Goal: Task Accomplishment & Management: Use online tool/utility

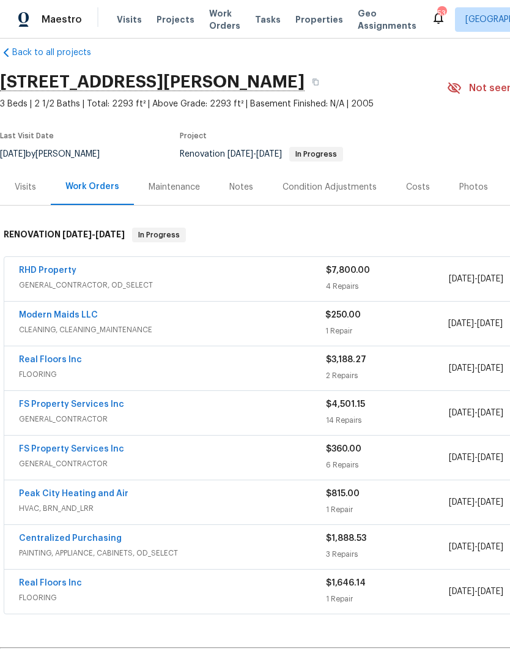
scroll to position [17, 0]
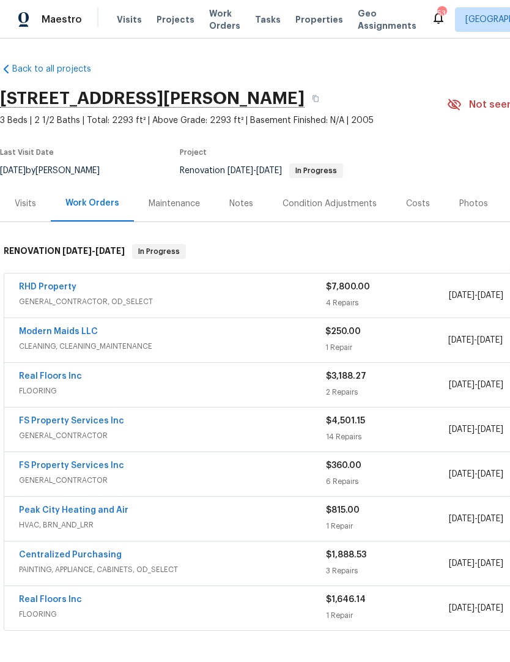
click at [50, 283] on link "RHD Property" at bounding box center [48, 287] width 58 height 9
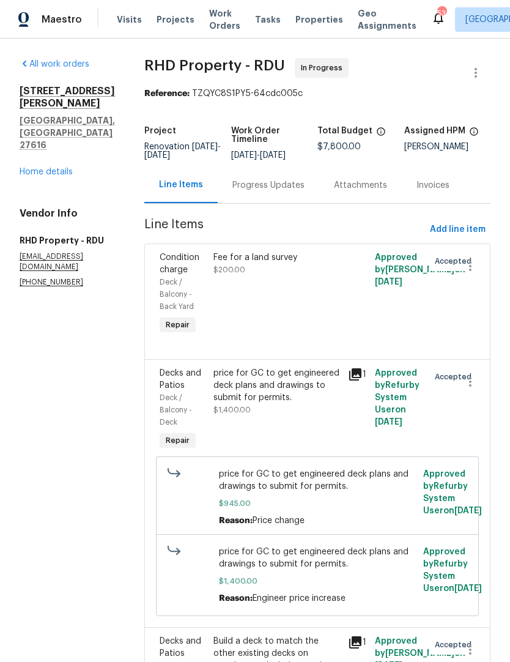
click at [257, 192] on div "Progress Updates" at bounding box center [269, 185] width 72 height 12
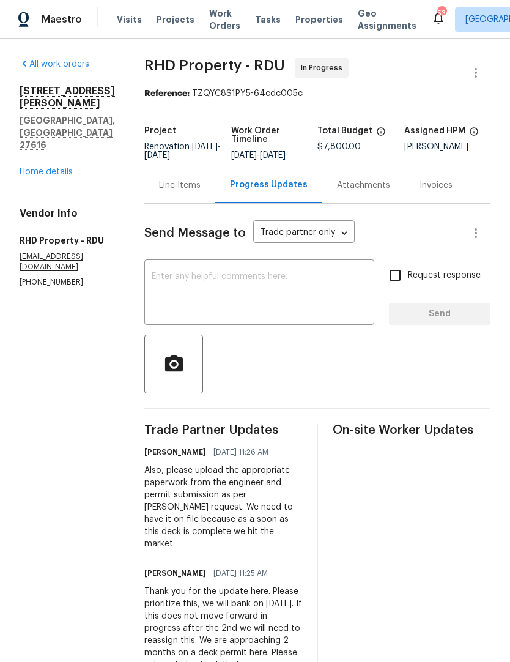
click at [61, 168] on link "Home details" at bounding box center [46, 172] width 53 height 9
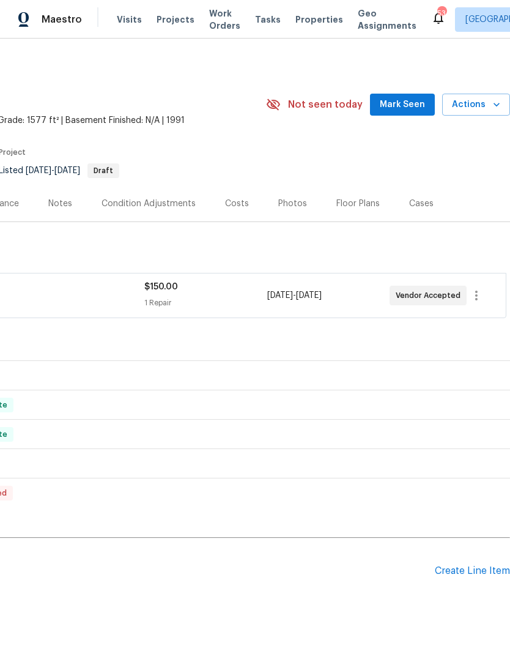
scroll to position [0, 181]
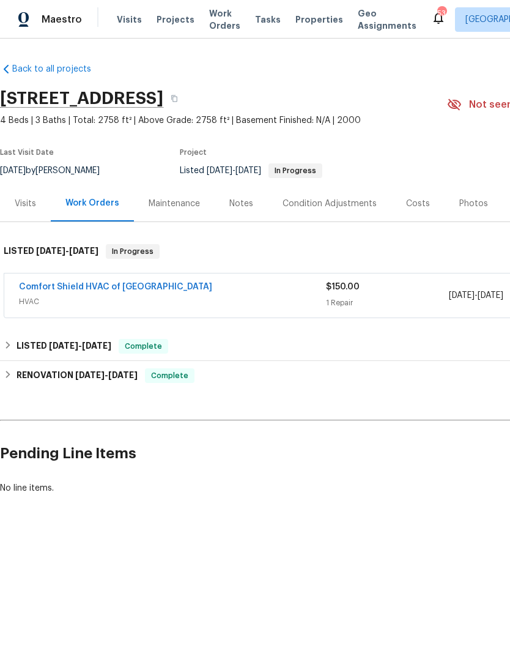
click at [119, 286] on link "Comfort Shield HVAC of NC" at bounding box center [115, 287] width 193 height 9
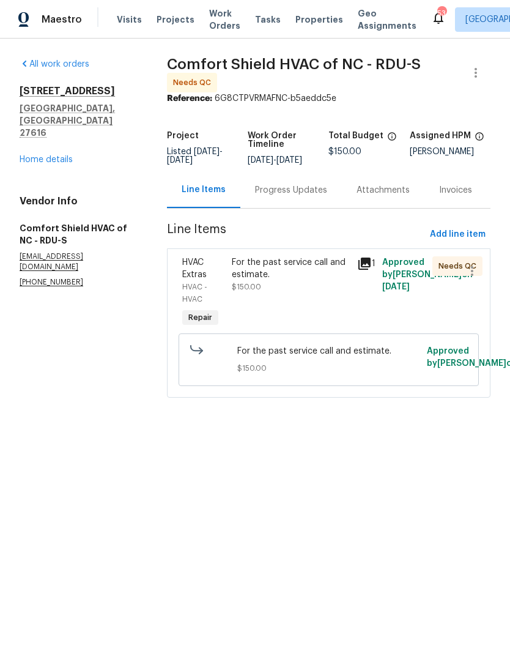
click at [323, 307] on div "For the past service call and estimate. $150.00" at bounding box center [290, 293] width 125 height 81
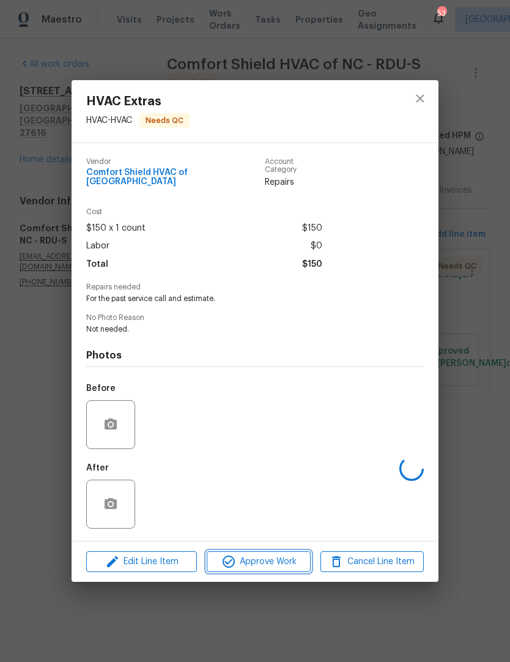
click at [269, 562] on span "Approve Work" at bounding box center [259, 562] width 96 height 15
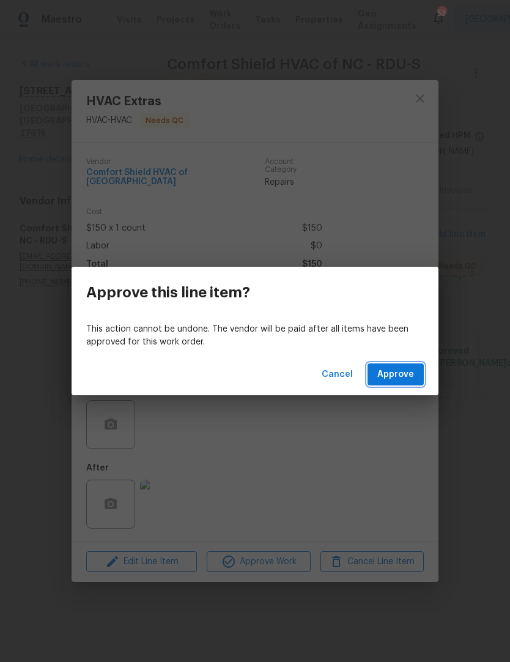
click at [405, 370] on span "Approve" at bounding box center [396, 374] width 37 height 15
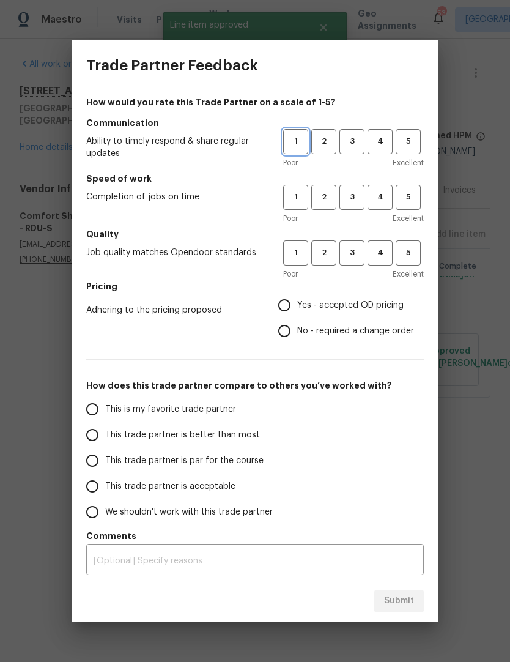
click at [305, 133] on button "1" at bounding box center [295, 141] width 25 height 25
click at [299, 187] on button "1" at bounding box center [295, 197] width 25 height 25
click at [304, 252] on span "1" at bounding box center [296, 253] width 23 height 14
click at [277, 299] on input "Yes - accepted OD pricing" at bounding box center [285, 306] width 26 height 26
radio input "true"
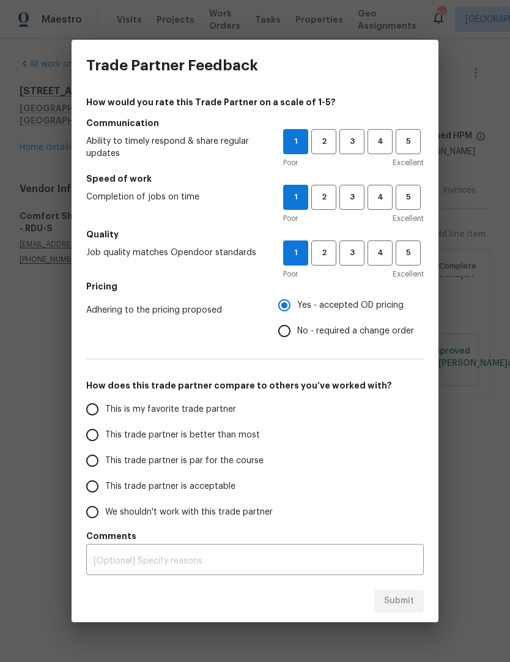
click at [188, 510] on span "We shouldn't work with this trade partner" at bounding box center [189, 512] width 168 height 13
click at [105, 510] on input "We shouldn't work with this trade partner" at bounding box center [93, 512] width 26 height 26
click at [406, 609] on button "Submit" at bounding box center [400, 601] width 50 height 23
radio input "true"
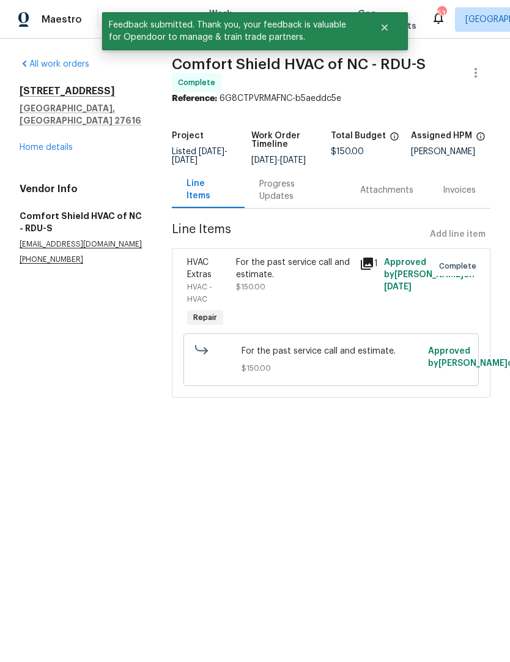
click at [65, 143] on link "Home details" at bounding box center [46, 147] width 53 height 9
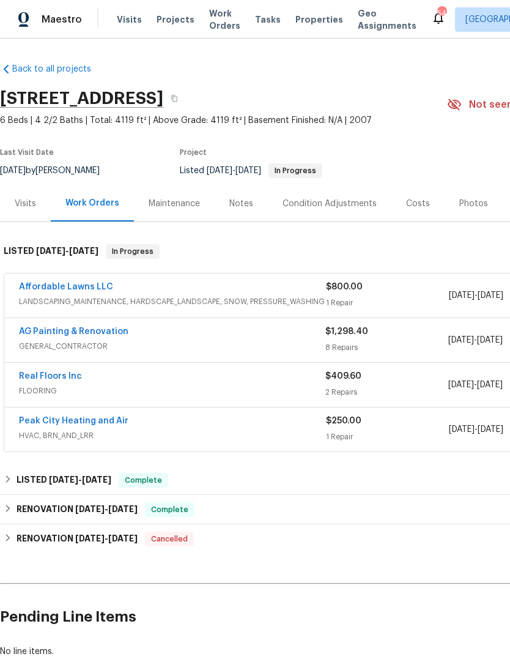
click at [88, 291] on link "Affordable Lawns LLC" at bounding box center [66, 287] width 94 height 9
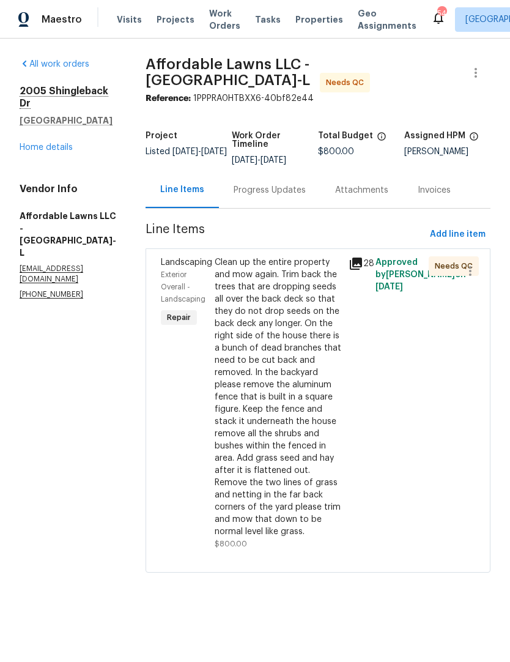
click at [299, 195] on div "Progress Updates" at bounding box center [270, 190] width 72 height 12
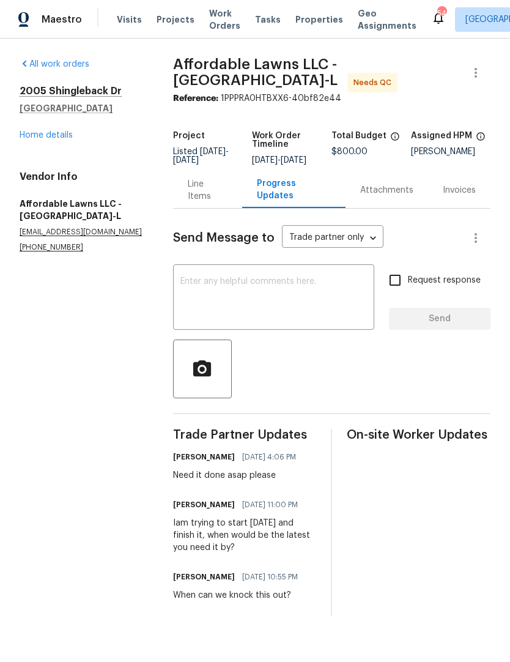
click at [213, 193] on div "Line Items" at bounding box center [208, 190] width 40 height 24
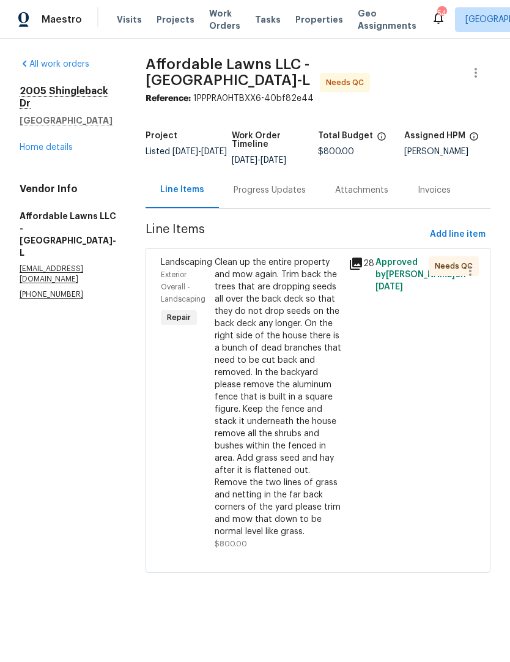
click at [291, 399] on div "Clean up the entire property and mow again. Trim back the trees that are droppi…" at bounding box center [278, 397] width 127 height 282
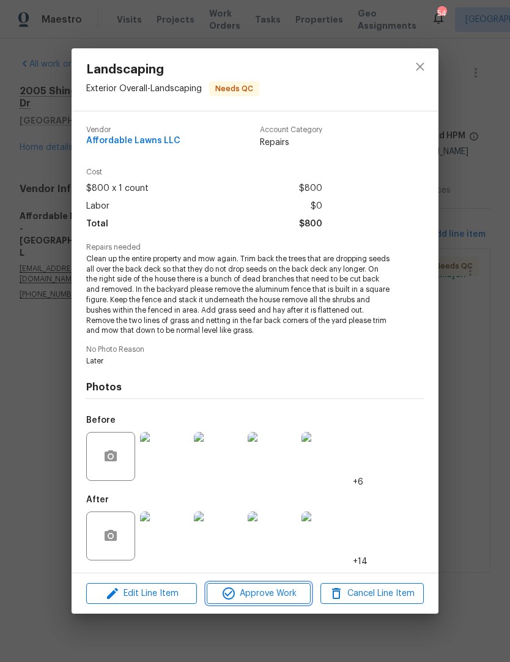
click at [269, 599] on span "Approve Work" at bounding box center [259, 593] width 96 height 15
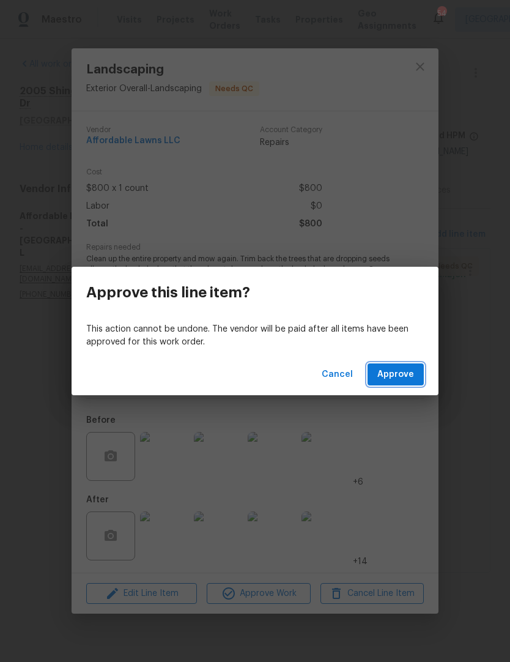
click at [411, 375] on span "Approve" at bounding box center [396, 374] width 37 height 15
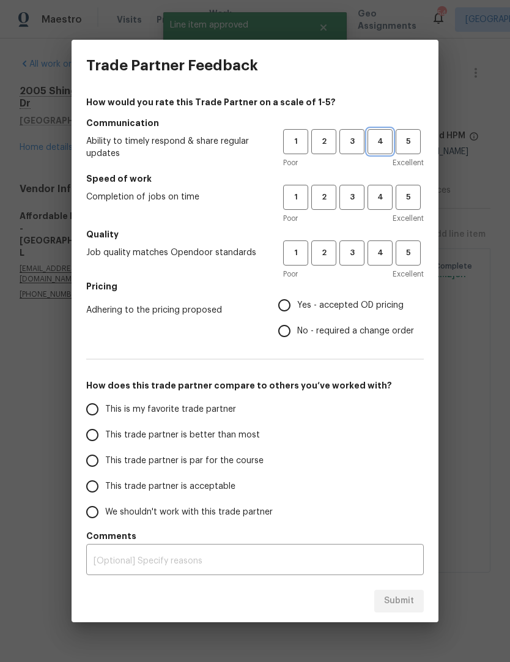
click at [376, 137] on span "4" at bounding box center [380, 142] width 23 height 14
click at [385, 194] on span "4" at bounding box center [380, 197] width 23 height 14
click at [385, 247] on span "4" at bounding box center [380, 253] width 23 height 14
click at [326, 301] on span "Yes - accepted OD pricing" at bounding box center [350, 305] width 106 height 13
click at [297, 301] on input "Yes - accepted OD pricing" at bounding box center [285, 306] width 26 height 26
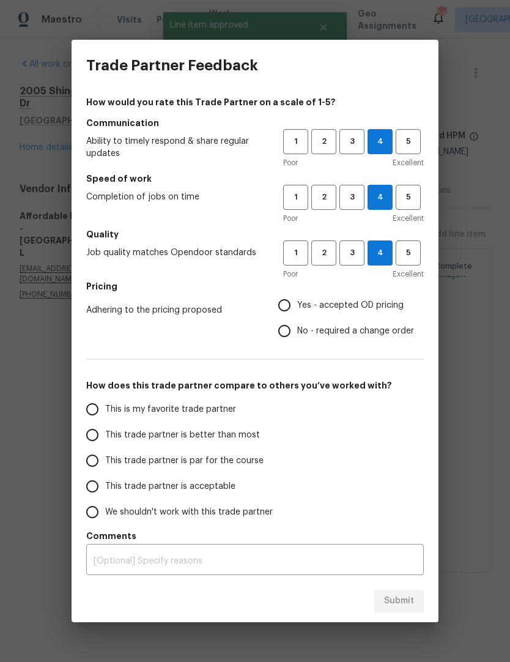
radio input "true"
click at [290, 336] on input "No - required a change order" at bounding box center [285, 331] width 26 height 26
radio input "true"
click at [294, 302] on input "Yes - accepted OD pricing" at bounding box center [285, 306] width 26 height 26
radio input "true"
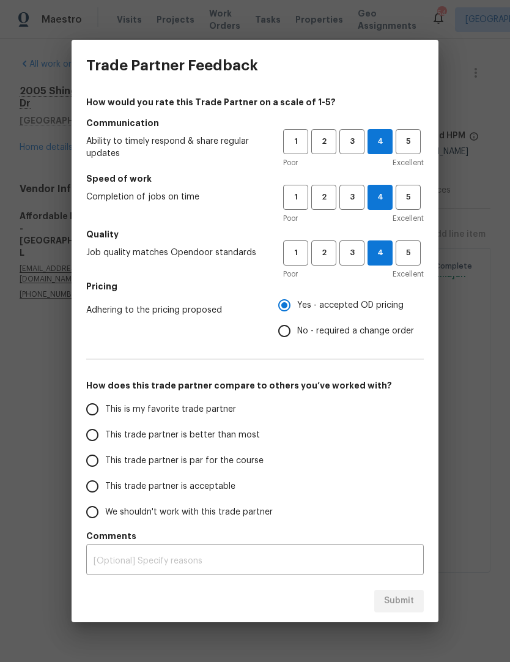
click at [198, 432] on span "This trade partner is better than most" at bounding box center [182, 435] width 155 height 13
click at [105, 432] on input "This trade partner is better than most" at bounding box center [93, 435] width 26 height 26
click at [402, 594] on span "Submit" at bounding box center [399, 601] width 30 height 15
radio input "true"
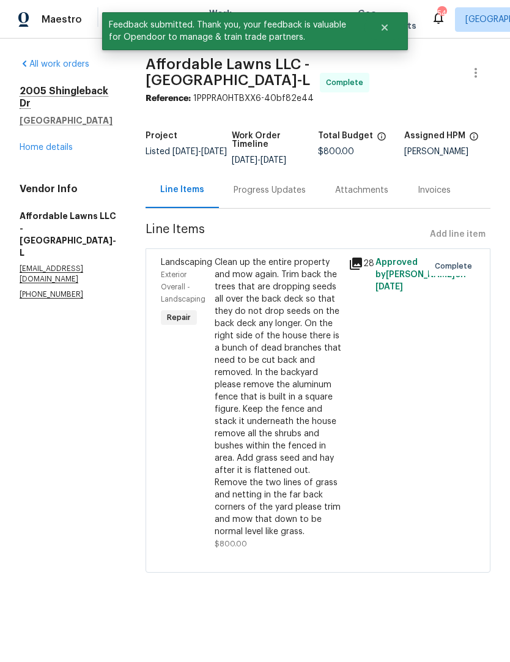
click at [61, 143] on link "Home details" at bounding box center [46, 147] width 53 height 9
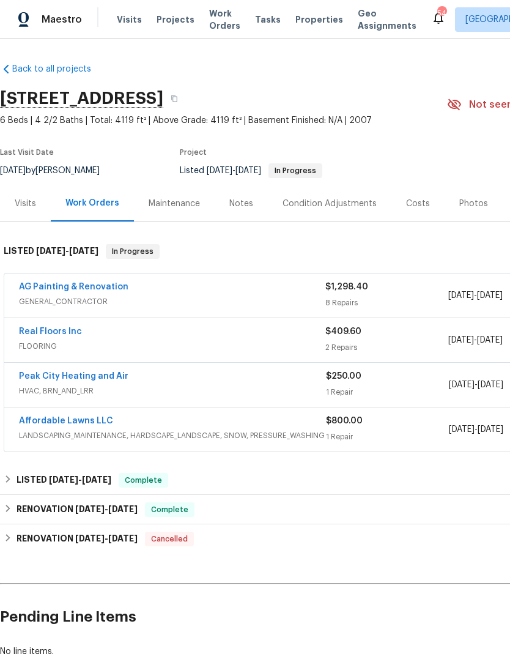
click at [86, 283] on link "AG Painting & Renovation" at bounding box center [74, 287] width 110 height 9
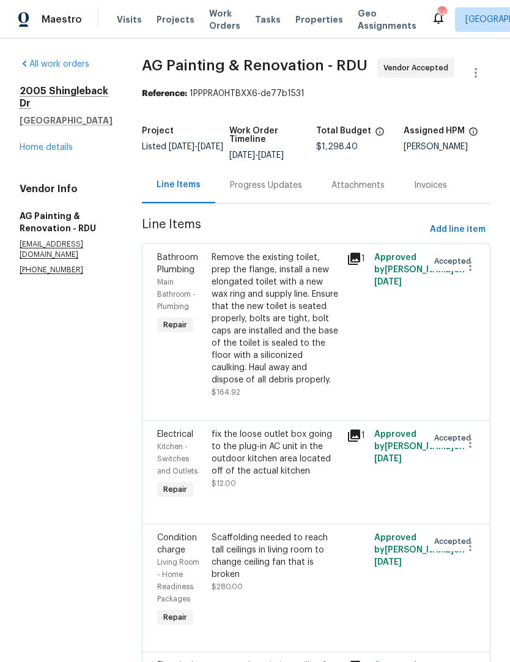
click at [291, 192] on div "Progress Updates" at bounding box center [266, 185] width 72 height 12
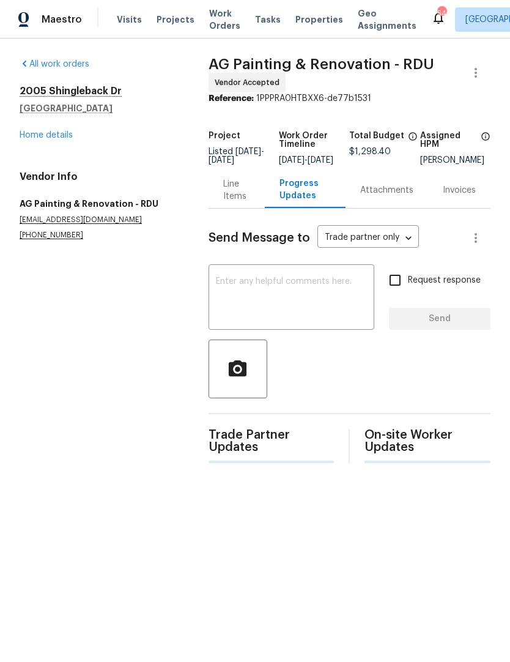
click at [236, 197] on div "Line Items" at bounding box center [237, 190] width 28 height 24
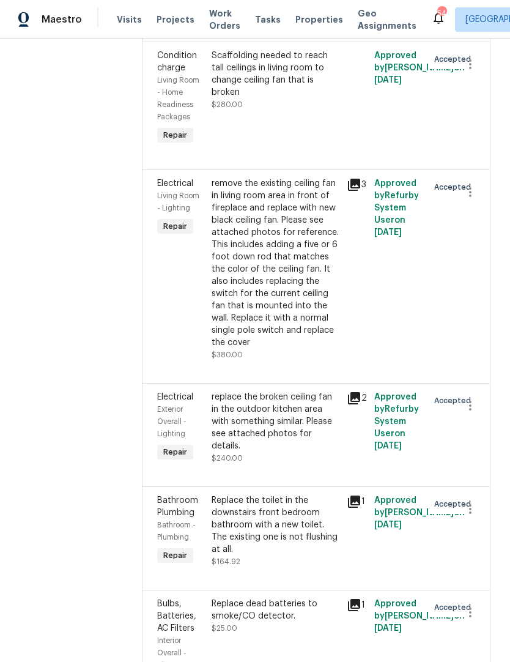
scroll to position [481, 0]
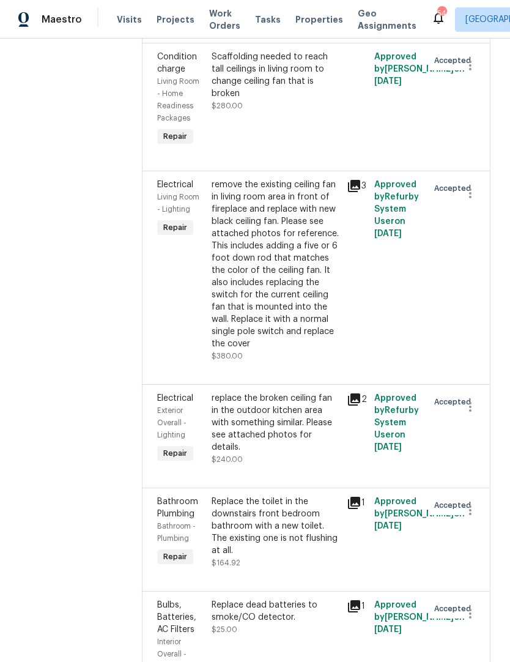
click at [299, 454] on div "replace the broken ceiling fan in the outdoor kitchen area with something simil…" at bounding box center [276, 422] width 129 height 61
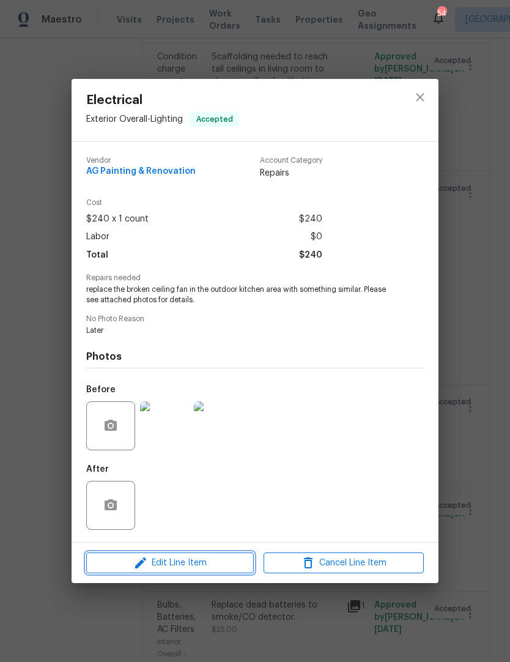
click at [206, 565] on span "Edit Line Item" at bounding box center [170, 563] width 160 height 15
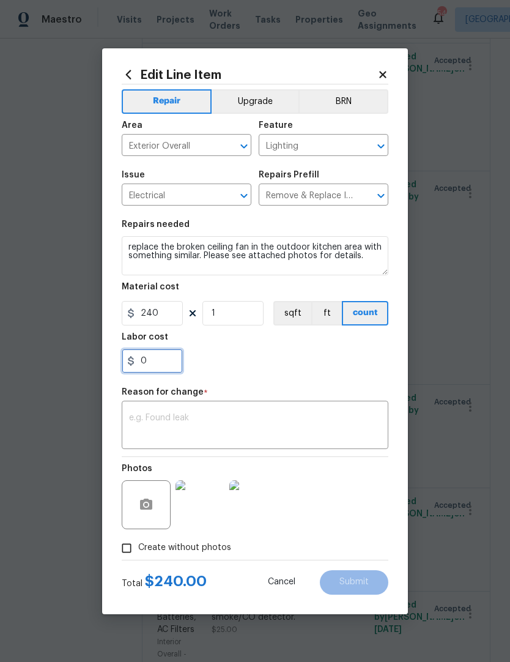
click at [162, 370] on input "0" at bounding box center [152, 361] width 61 height 24
click at [362, 373] on div "80" at bounding box center [255, 361] width 267 height 24
click at [174, 362] on input "80" at bounding box center [152, 361] width 61 height 24
type input "8"
type input "80"
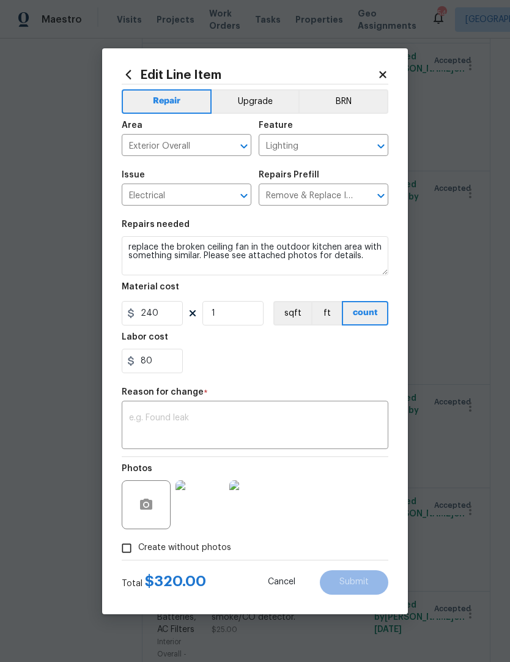
click at [366, 373] on div "80" at bounding box center [255, 361] width 267 height 24
click at [341, 367] on div "80" at bounding box center [255, 361] width 267 height 24
click at [290, 435] on textarea at bounding box center [255, 427] width 252 height 26
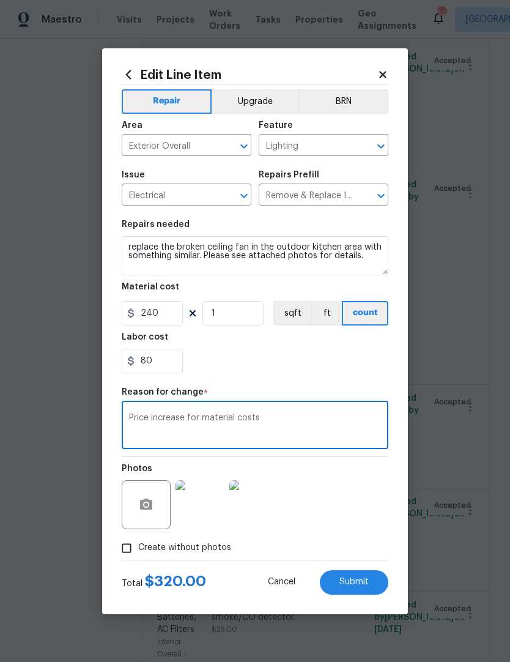
type textarea "Price increase for material costs"
click at [283, 356] on div "80" at bounding box center [255, 361] width 267 height 24
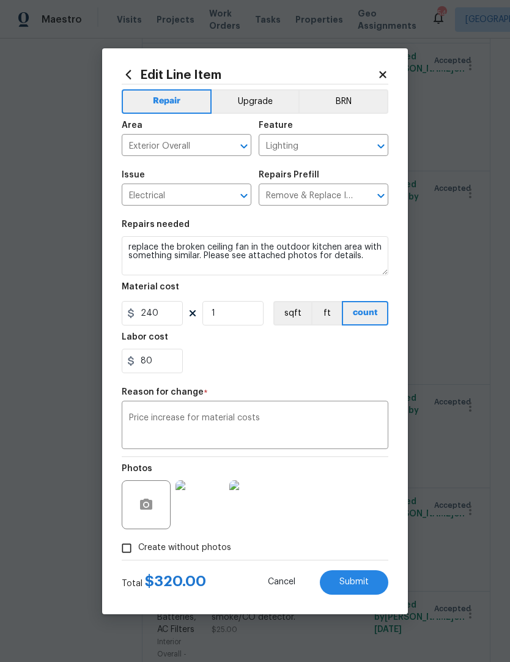
click at [368, 585] on span "Submit" at bounding box center [354, 582] width 29 height 9
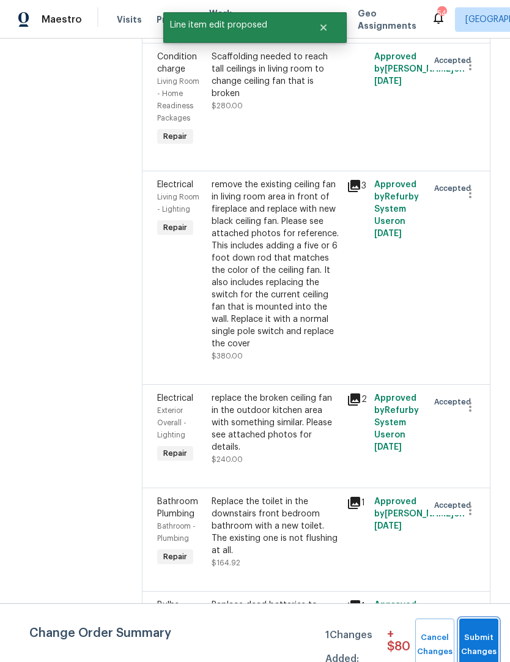
click at [489, 637] on span "Submit Changes" at bounding box center [479, 645] width 27 height 28
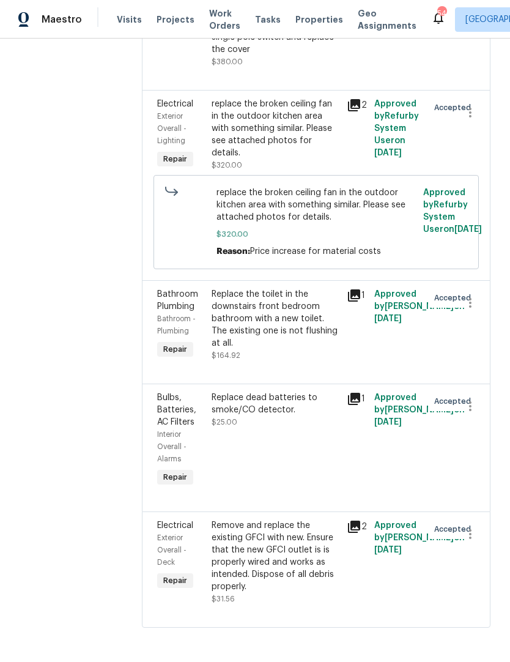
scroll to position [836, 0]
click at [312, 466] on div "Replace dead batteries to smoke/CO detector. $25.00" at bounding box center [276, 440] width 136 height 105
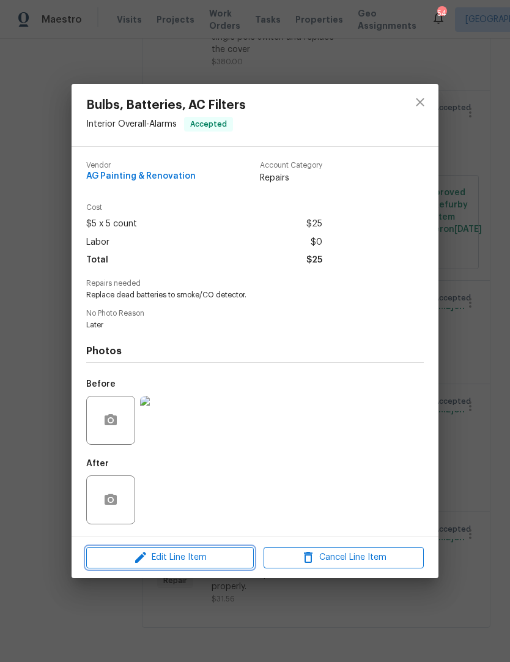
click at [220, 564] on span "Edit Line Item" at bounding box center [170, 557] width 160 height 15
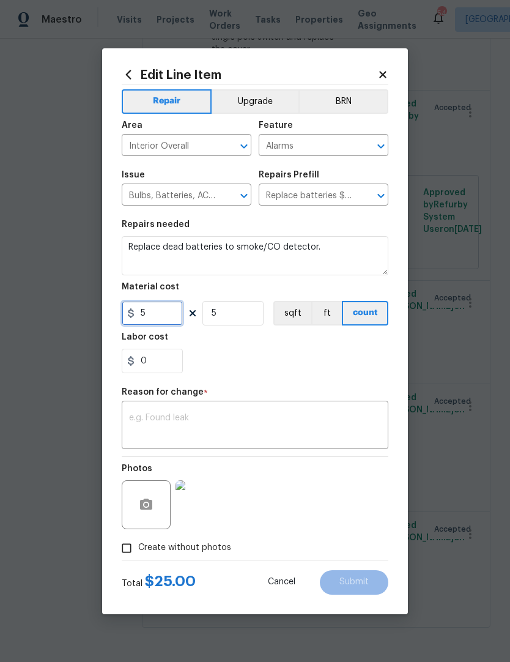
click at [173, 312] on input "5" at bounding box center [152, 313] width 61 height 24
type input "120"
click at [319, 378] on section "Repairs needed Replace dead batteries to smoke/CO detector. Material cost 120 5…" at bounding box center [255, 297] width 267 height 168
click at [245, 318] on input "5" at bounding box center [233, 313] width 61 height 24
type input "3"
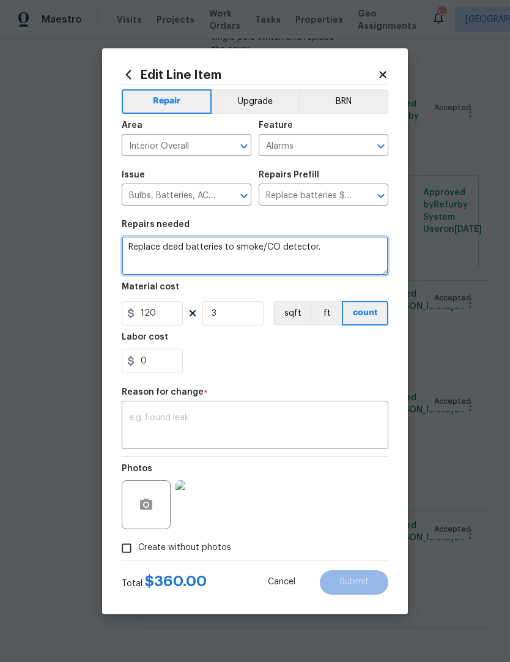
click at [321, 241] on textarea "Replace dead batteries to smoke/CO detector." at bounding box center [255, 255] width 267 height 39
click at [354, 255] on textarea "Replace dead batteries to smoke/CO detector." at bounding box center [255, 255] width 267 height 39
type textarea "Replace dead batteries to smoke/CO detecto"
click at [312, 248] on textarea "Replace dead batteries to smoke/CO detecto" at bounding box center [255, 255] width 267 height 39
type textarea "replaces smoke detectors."
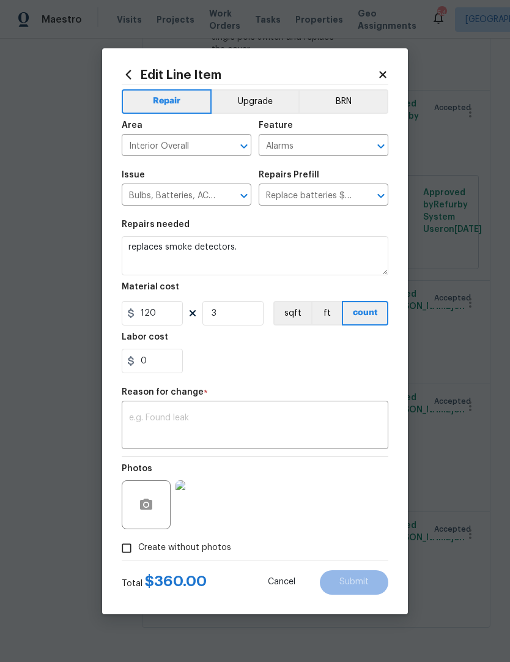
click at [322, 387] on div "Repair Upgrade BRN Area Interior Overall ​ Feature Alarms ​ Issue Bulbs, Batter…" at bounding box center [255, 322] width 267 height 476
click at [301, 430] on textarea at bounding box center [255, 427] width 252 height 26
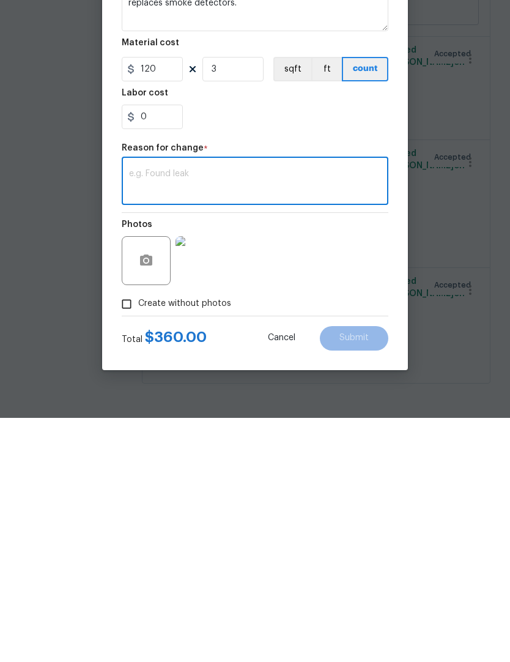
scroll to position [34, 0]
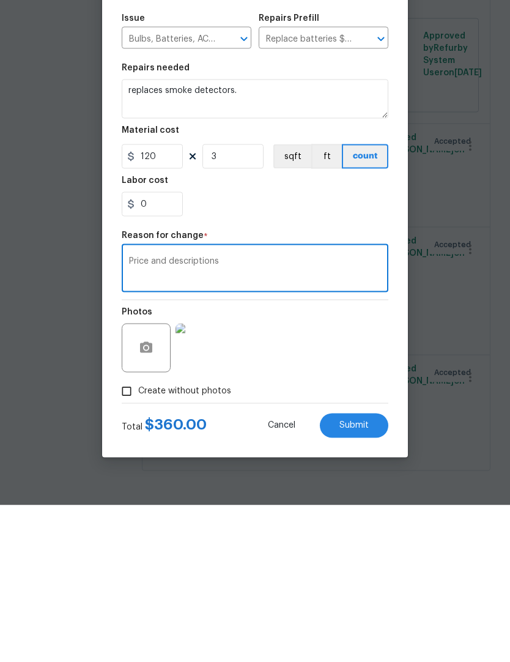
type textarea "Price and descriptions"
click at [376, 457] on div "Photos" at bounding box center [255, 497] width 267 height 80
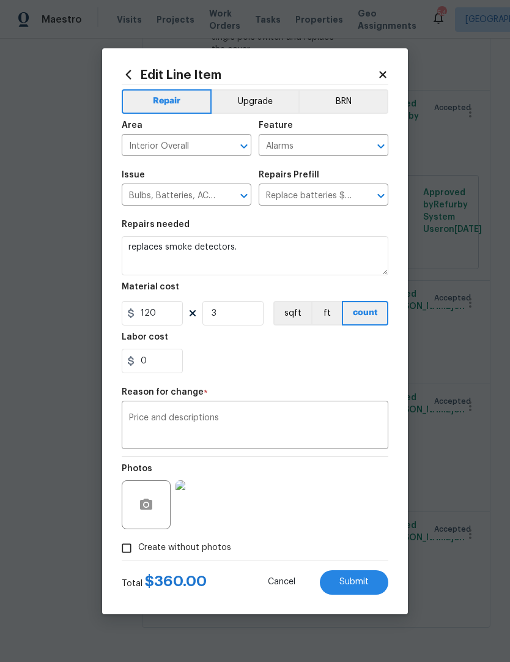
click at [362, 583] on span "Submit" at bounding box center [354, 582] width 29 height 9
type textarea "Replace dead batteries to smoke/CO detector."
type input "5"
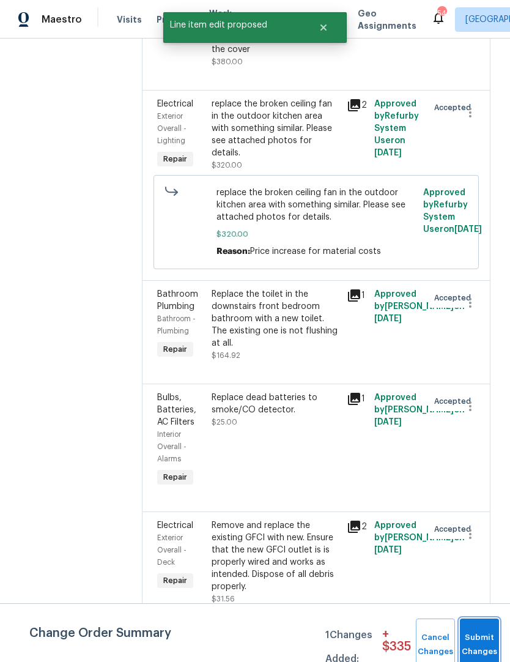
click at [478, 629] on button "Submit Changes" at bounding box center [479, 645] width 39 height 53
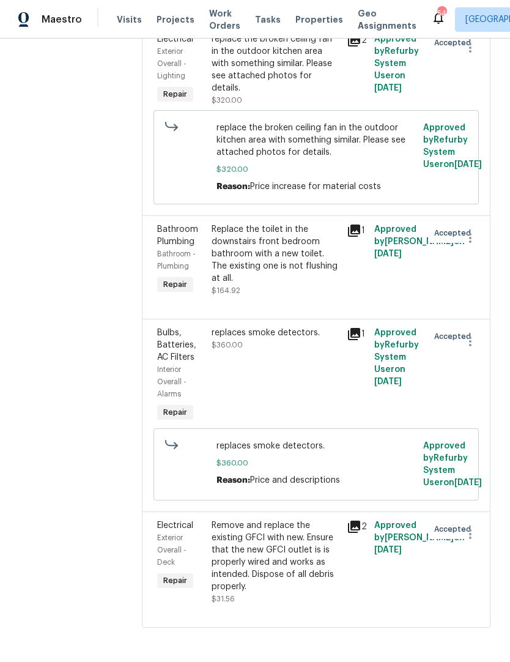
scroll to position [925, 0]
click at [305, 391] on div "replaces smoke detectors. $360.00" at bounding box center [276, 375] width 136 height 105
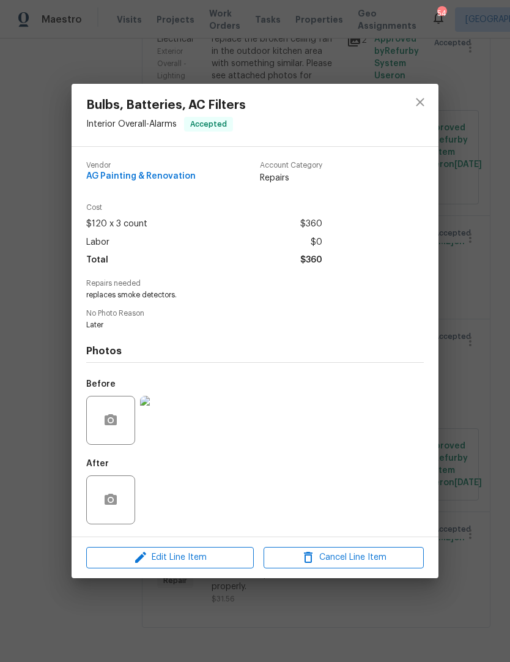
click at [201, 578] on div "Edit Line Item Cancel Line Item" at bounding box center [255, 557] width 367 height 41
click at [214, 561] on span "Edit Line Item" at bounding box center [170, 557] width 160 height 15
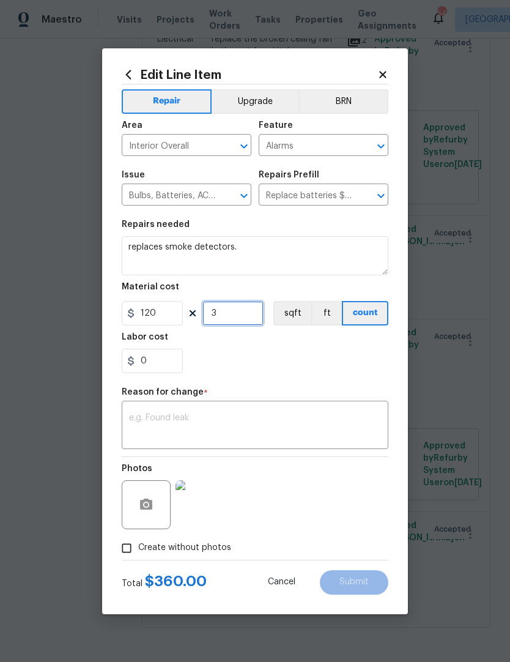
click at [241, 320] on input "3" at bounding box center [233, 313] width 61 height 24
type input "1"
click at [263, 359] on div "0" at bounding box center [255, 361] width 267 height 24
click at [305, 422] on textarea at bounding box center [255, 427] width 252 height 26
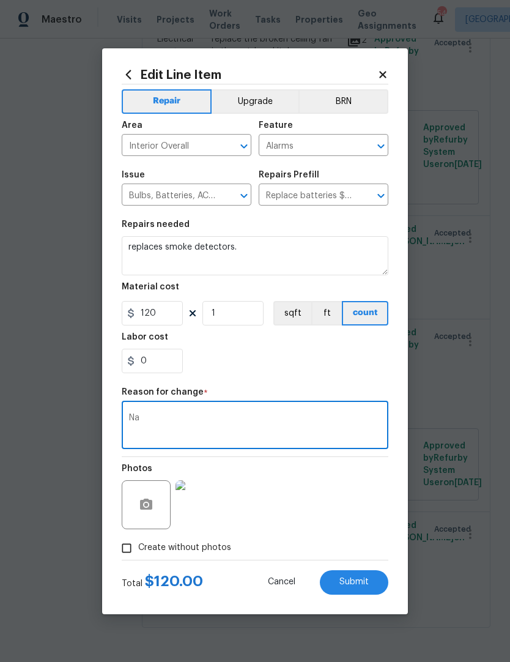
type textarea "Na"
click at [293, 373] on div "0" at bounding box center [255, 361] width 267 height 24
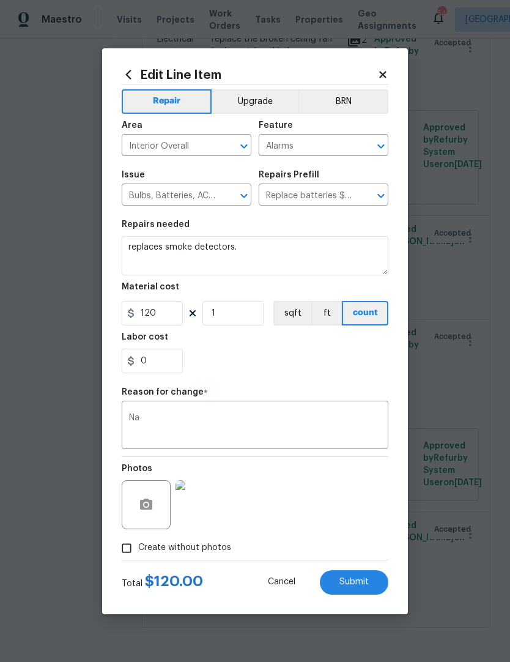
click at [360, 588] on button "Submit" at bounding box center [354, 582] width 69 height 24
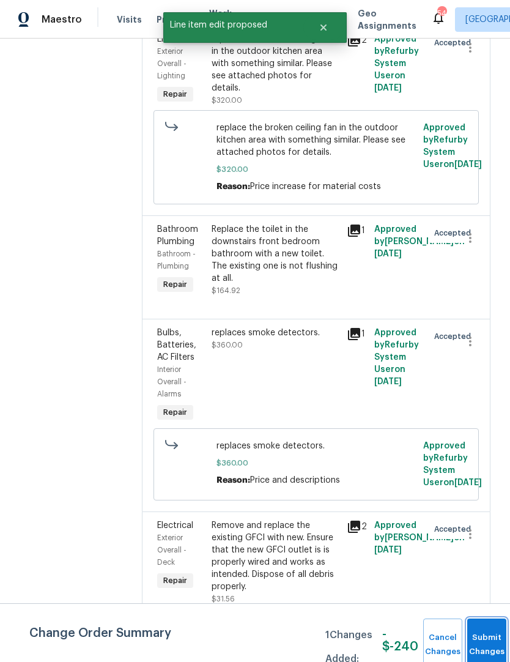
click at [486, 635] on button "Submit Changes" at bounding box center [487, 645] width 39 height 53
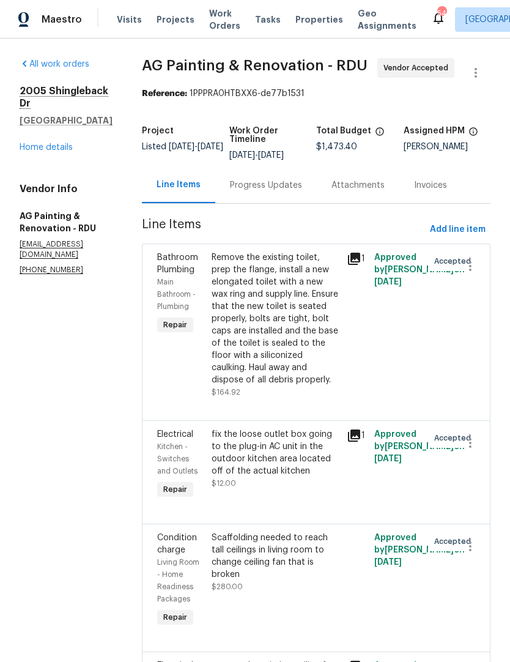
scroll to position [0, 0]
click at [55, 143] on link "Home details" at bounding box center [46, 147] width 53 height 9
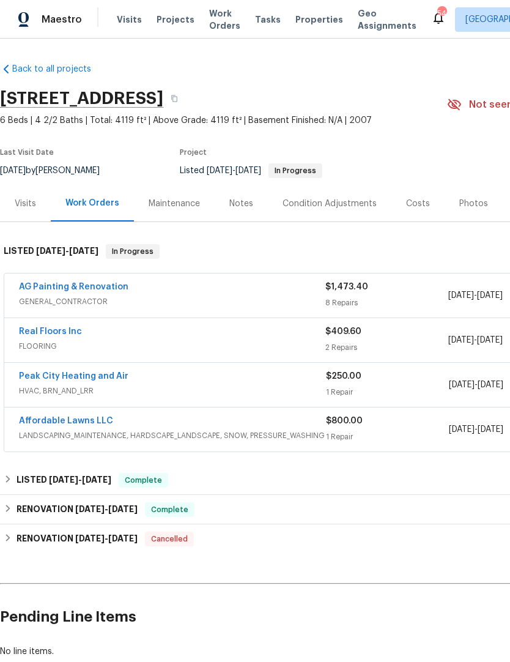
click at [73, 329] on link "Real Floors Inc" at bounding box center [50, 331] width 63 height 9
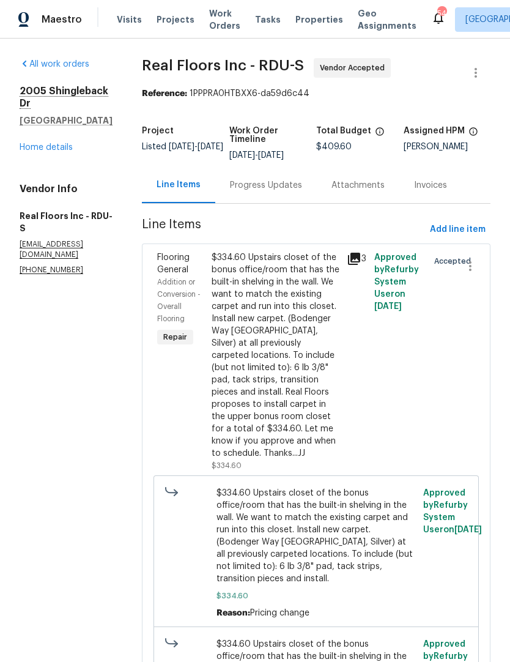
click at [283, 188] on div "Progress Updates" at bounding box center [266, 185] width 72 height 12
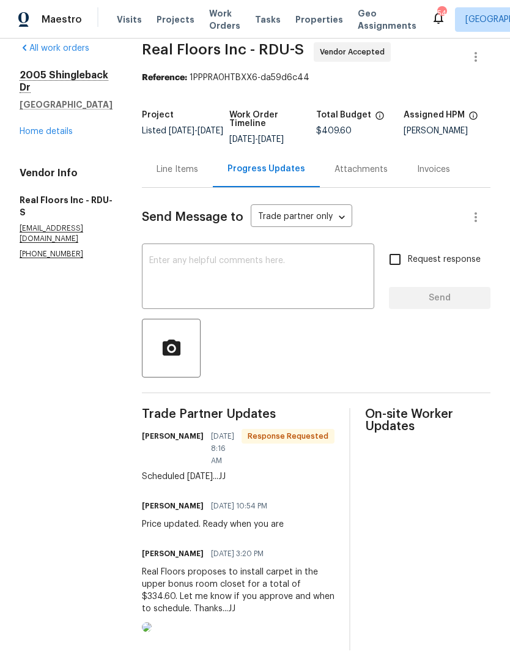
scroll to position [16, 0]
click at [36, 146] on div "All work orders 2005 Shingleback Dr Wake Forest, NC 27587 Home details Vendor I…" at bounding box center [66, 150] width 93 height 217
click at [59, 135] on link "Home details" at bounding box center [46, 131] width 53 height 9
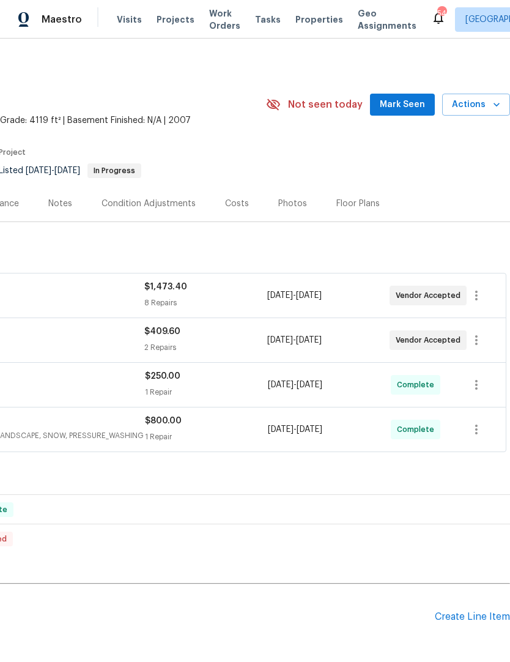
scroll to position [0, 181]
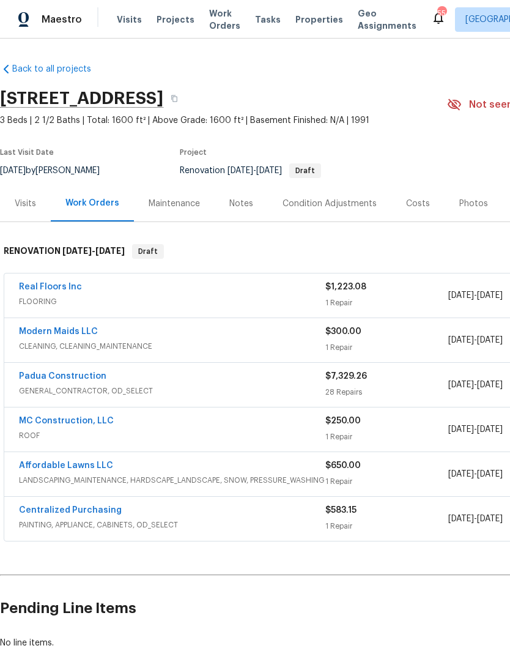
scroll to position [0, -1]
click at [95, 379] on link "Padua Construction" at bounding box center [63, 376] width 88 height 9
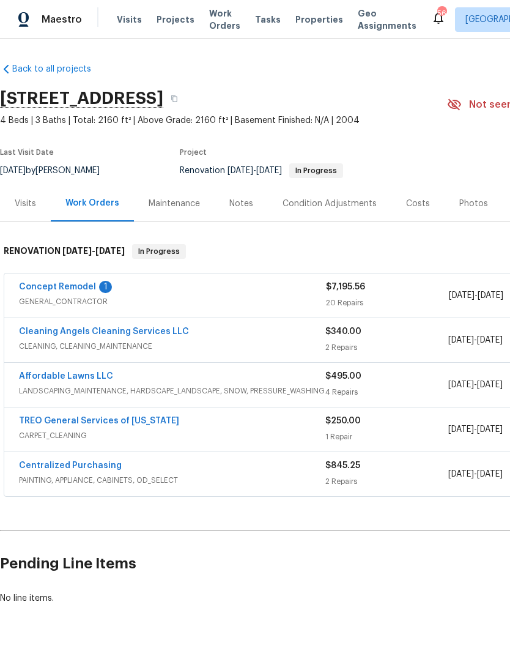
click at [84, 290] on link "Concept Remodel" at bounding box center [57, 287] width 77 height 9
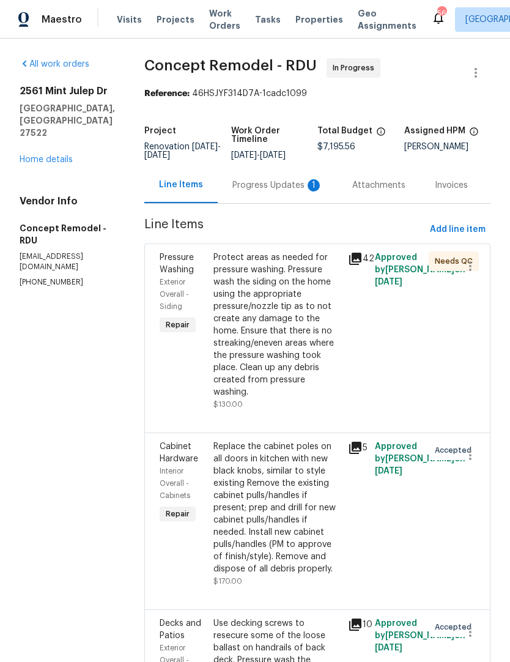
click at [288, 196] on div "Progress Updates 1" at bounding box center [278, 185] width 120 height 36
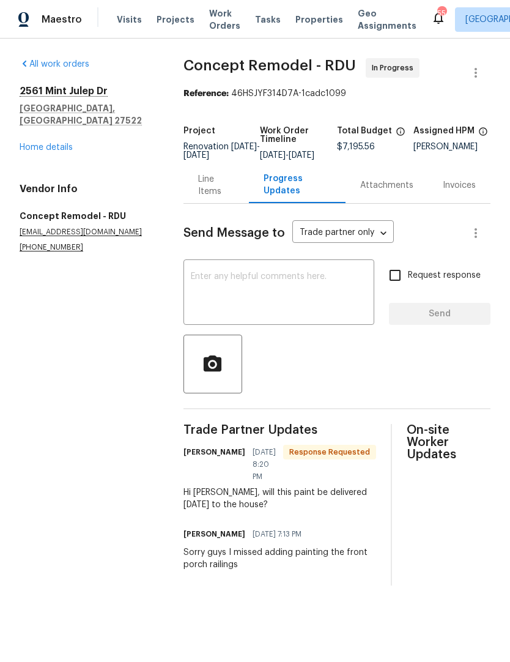
click at [232, 291] on textarea at bounding box center [279, 293] width 176 height 43
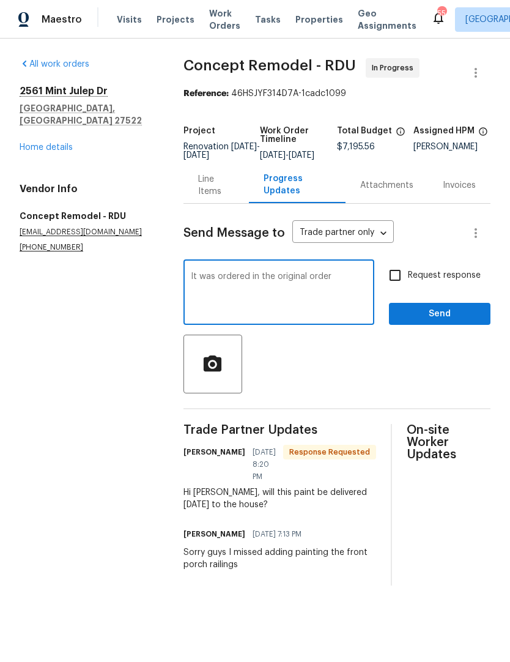
type textarea "It was ordered in the original order"
click at [407, 286] on input "Request response" at bounding box center [396, 276] width 26 height 26
checkbox input "true"
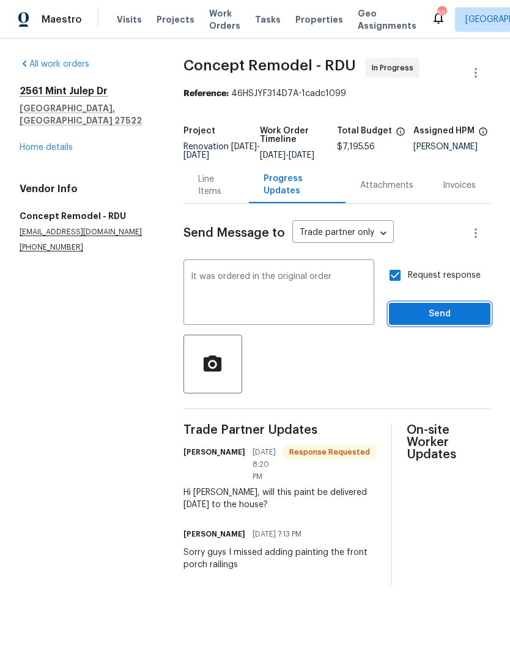
click at [449, 315] on button "Send" at bounding box center [440, 314] width 102 height 23
